Goal: Transaction & Acquisition: Book appointment/travel/reservation

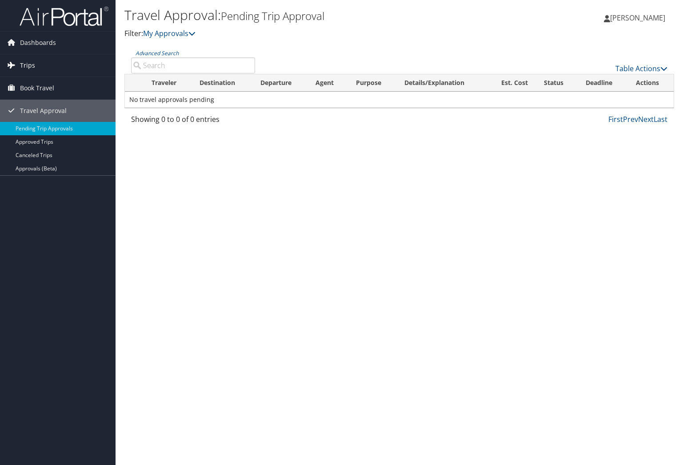
click at [39, 66] on link "Trips" at bounding box center [58, 65] width 116 height 22
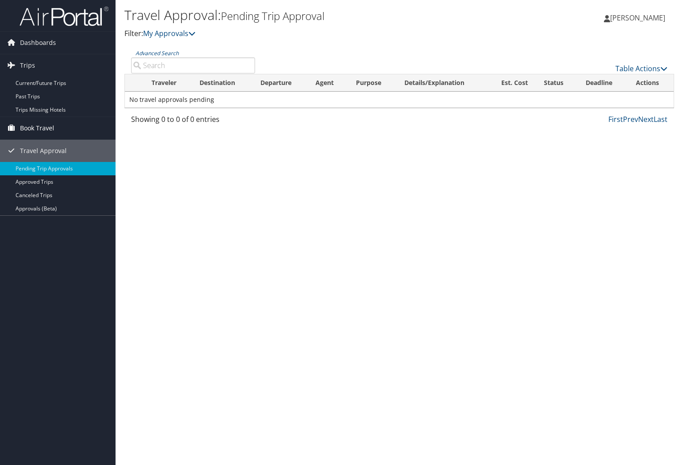
click at [44, 132] on span "Book Travel" at bounding box center [37, 128] width 34 height 22
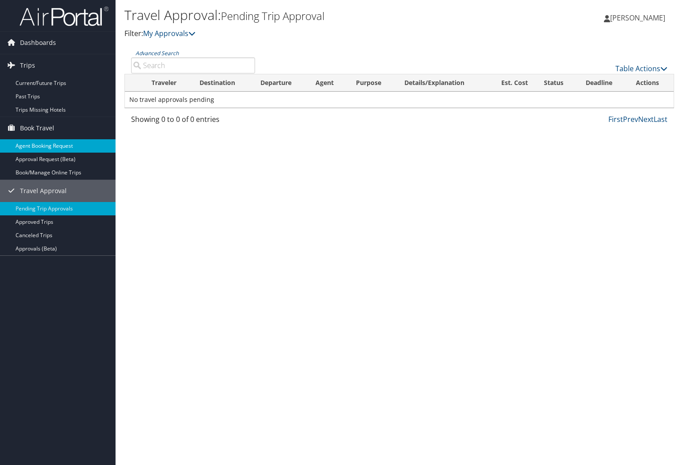
click at [47, 147] on link "Agent Booking Request" at bounding box center [58, 145] width 116 height 13
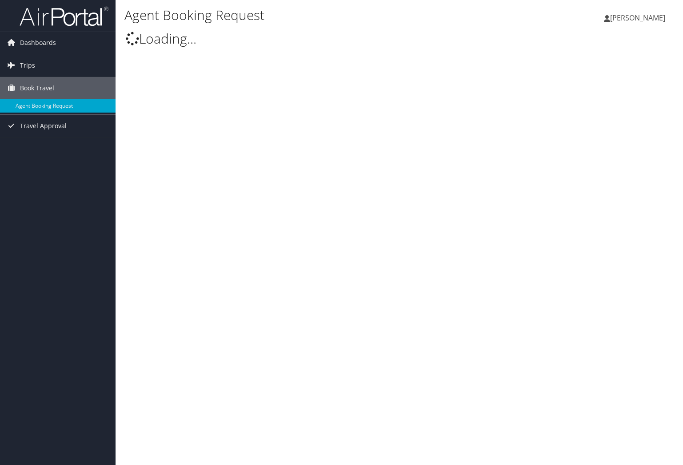
type input "[PERSON_NAME]"
select select "[EMAIL_ADDRESS][DOMAIN_NAME]"
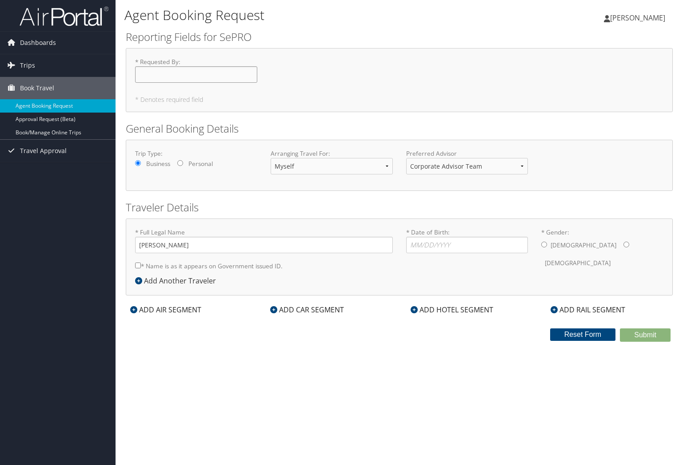
click at [172, 78] on input "* Requested By : Required" at bounding box center [196, 74] width 122 height 16
type input "[PERSON_NAME]"
click at [308, 173] on select "Myself Another Traveler Guest Traveler" at bounding box center [332, 166] width 122 height 16
click at [493, 167] on select "Corporate Advisor Team" at bounding box center [467, 166] width 122 height 16
click at [441, 245] on input "* Date of Birth: Invalid Date" at bounding box center [467, 245] width 122 height 16
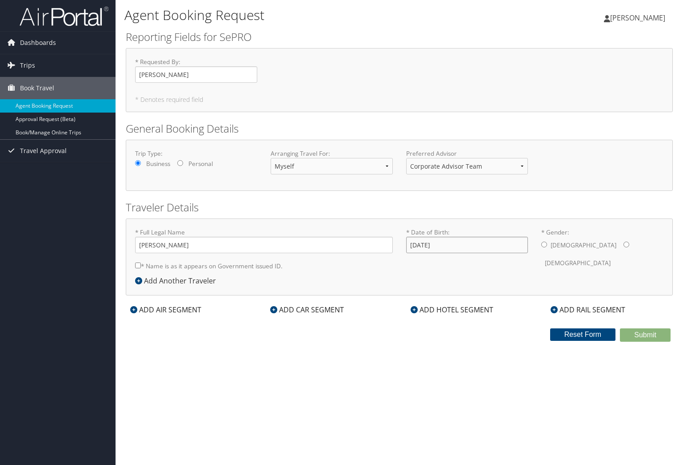
type input "10/27/1986"
click at [545, 246] on input "* Gender: Male Female" at bounding box center [545, 244] width 6 height 6
radio input "true"
click at [202, 267] on label "* Name is as it appears on Government issued ID." at bounding box center [209, 265] width 148 height 16
click at [141, 267] on input "* Name is as it appears on Government issued ID." at bounding box center [138, 265] width 6 height 6
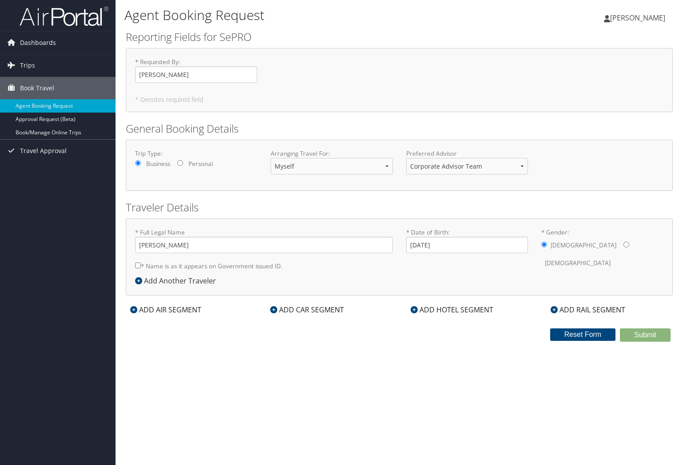
checkbox input "true"
click at [134, 311] on icon at bounding box center [133, 309] width 7 height 7
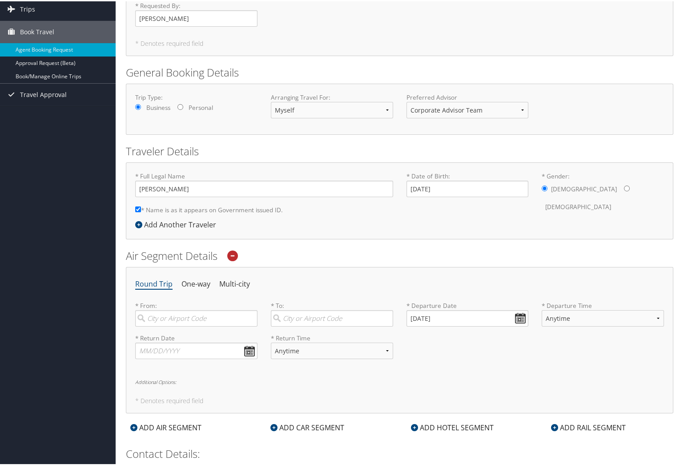
scroll to position [120, 0]
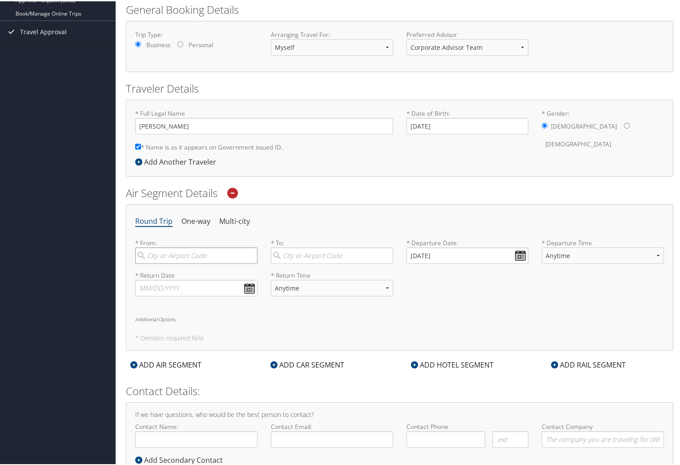
click at [185, 257] on input "search" at bounding box center [196, 254] width 122 height 16
click at [169, 272] on div "Peoria (PIA IL)" at bounding box center [197, 273] width 110 height 12
click at [169, 262] on input "peoria" at bounding box center [196, 254] width 122 height 16
type input "Peoria (PIA IL)"
click at [294, 256] on input "search" at bounding box center [332, 254] width 122 height 16
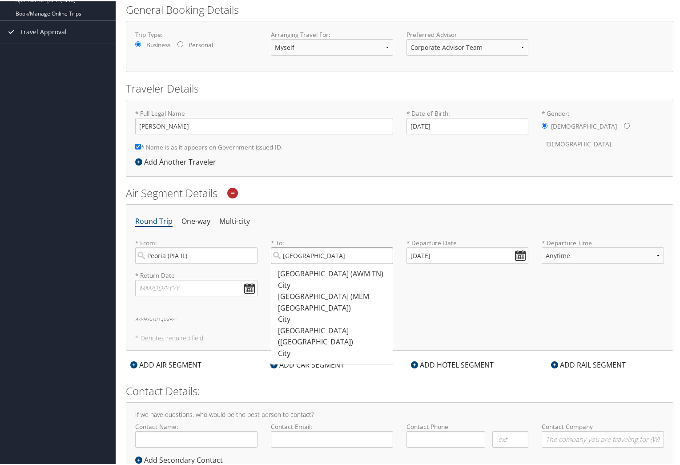
type input "memphis"
